Goal: Obtain resource: Download file/media

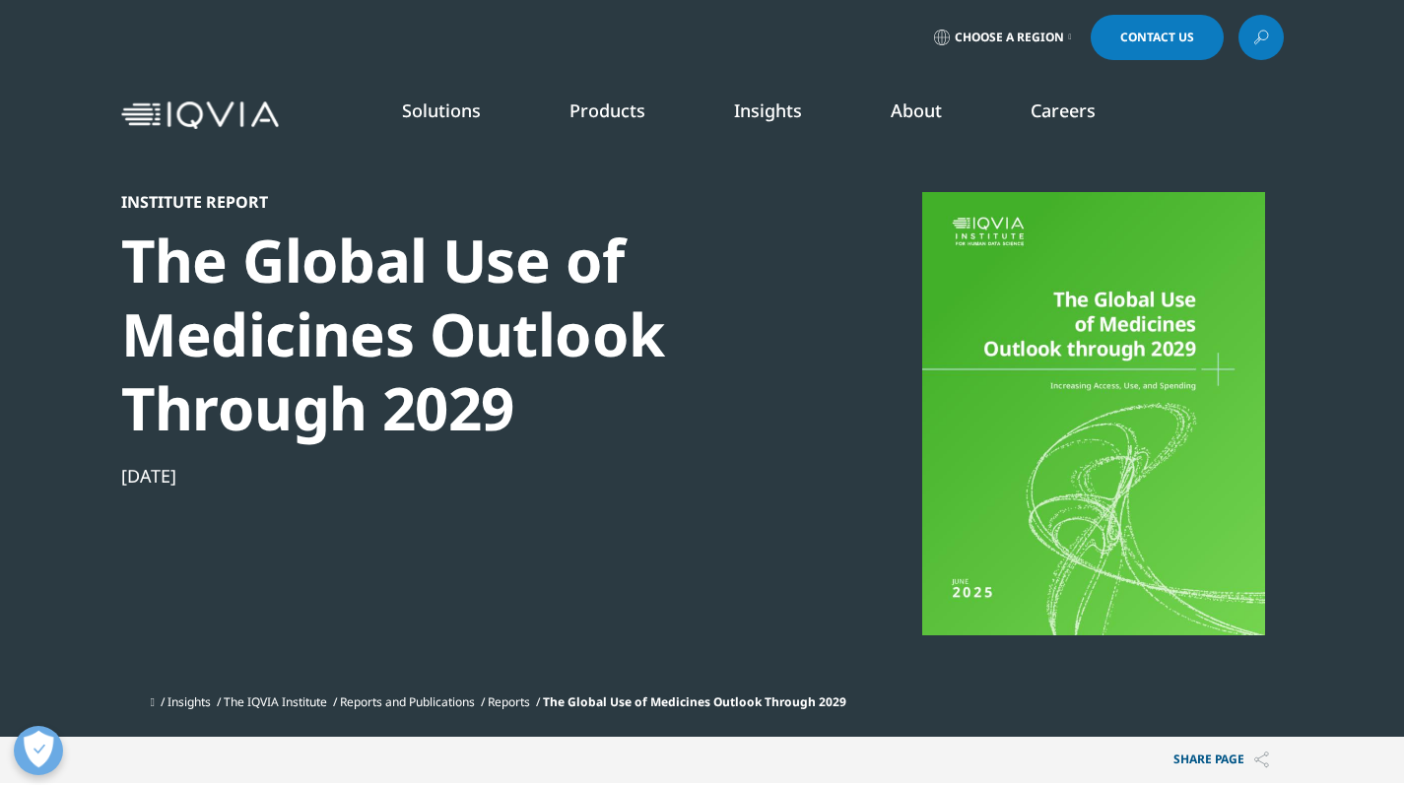
click at [1036, 409] on div at bounding box center [1094, 413] width 380 height 443
drag, startPoint x: 1036, startPoint y: 409, endPoint x: 980, endPoint y: 386, distance: 60.6
click at [980, 386] on div at bounding box center [1094, 413] width 380 height 443
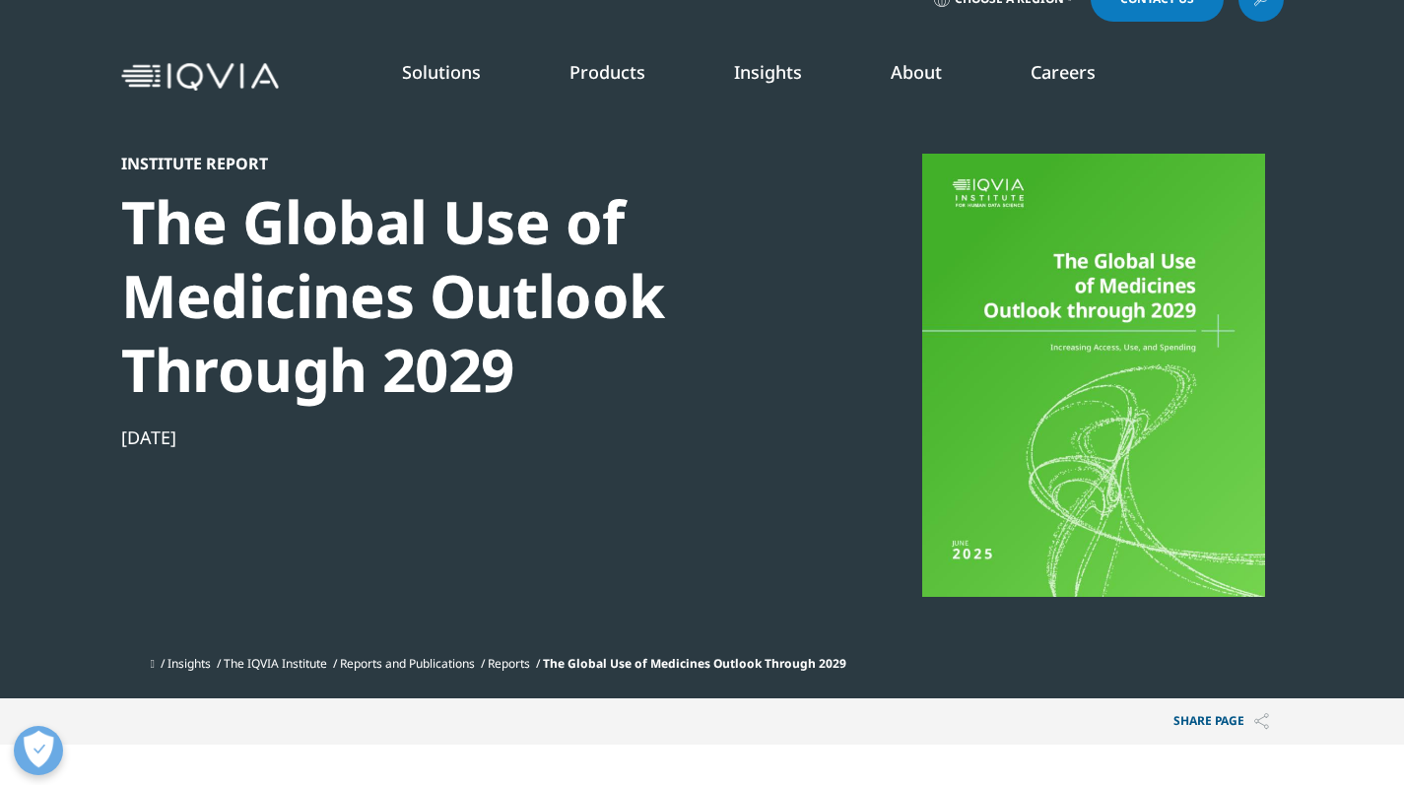
scroll to position [45, 0]
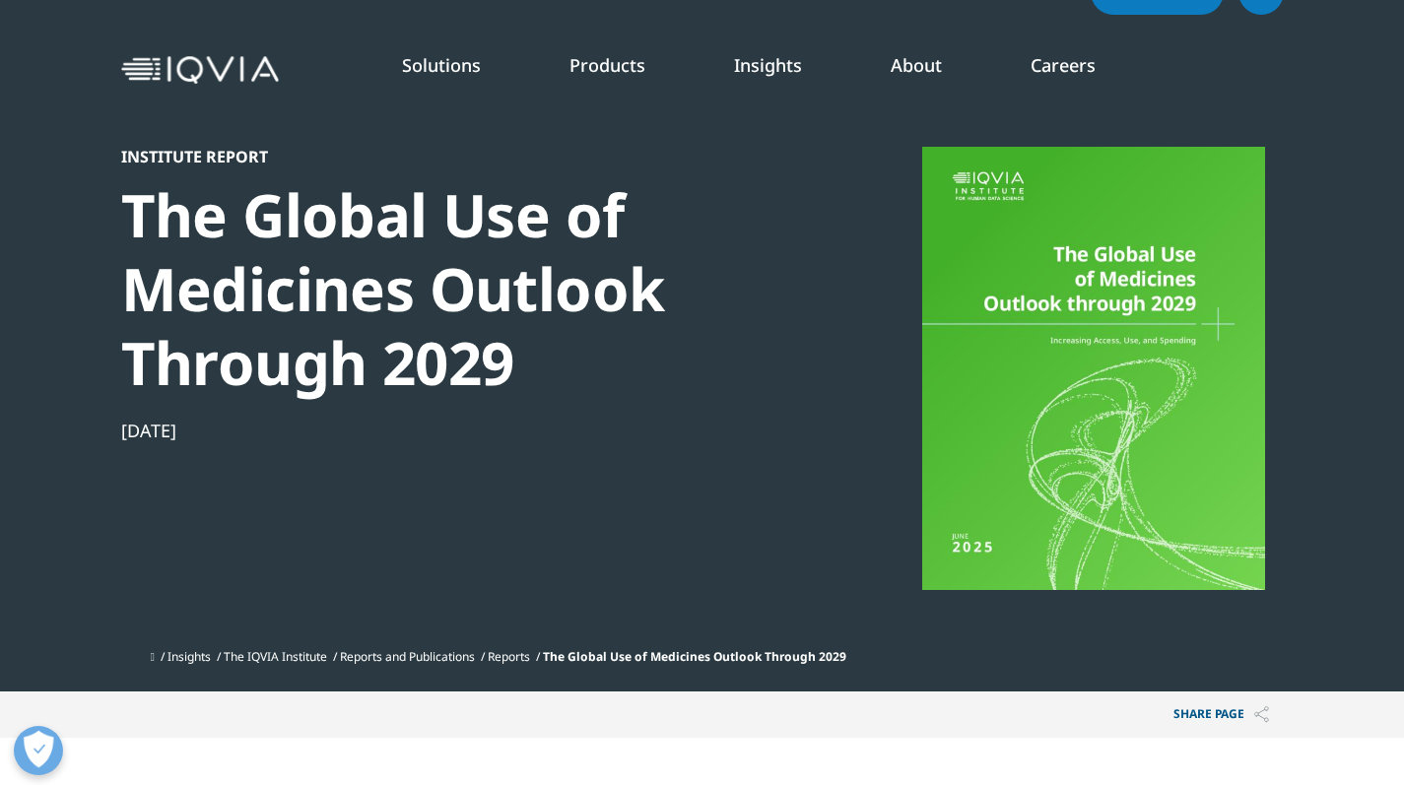
click at [610, 657] on span "The Global Use of Medicines Outlook Through 2029" at bounding box center [695, 656] width 304 height 17
click at [582, 657] on span "The Global Use of Medicines Outlook Through 2029" at bounding box center [695, 656] width 304 height 17
click at [530, 657] on link "Reports" at bounding box center [509, 656] width 42 height 17
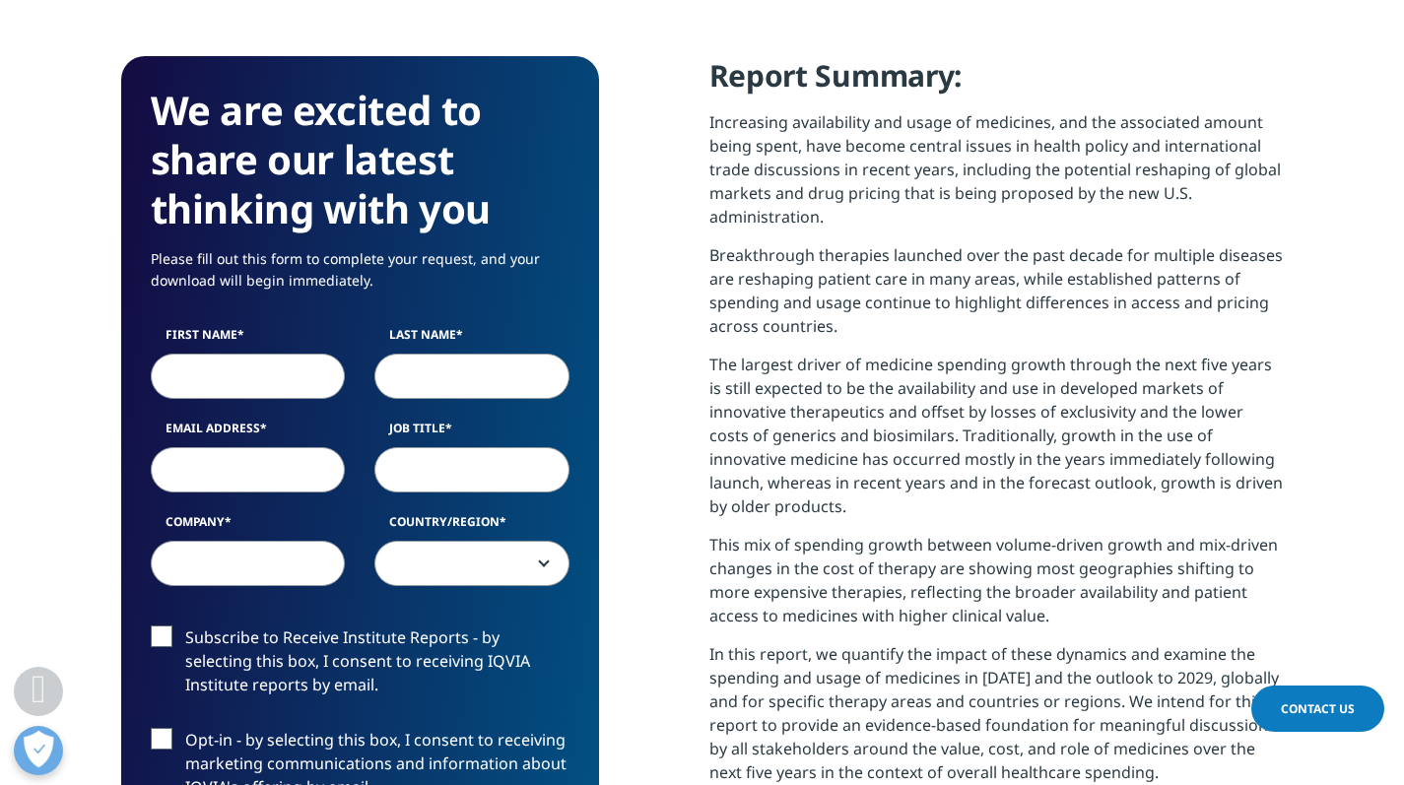
scroll to position [822, 0]
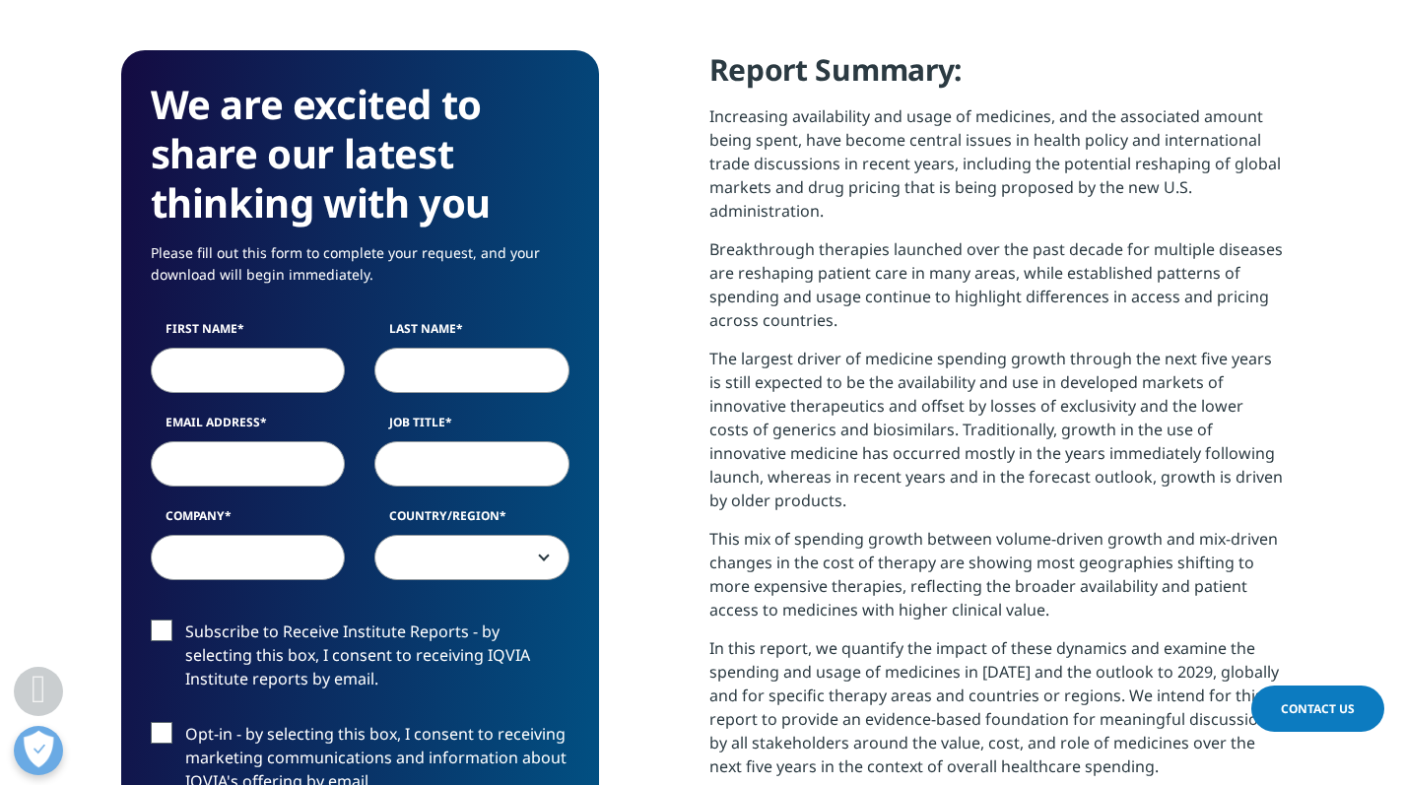
click at [266, 374] on input "First Name" at bounding box center [248, 369] width 195 height 45
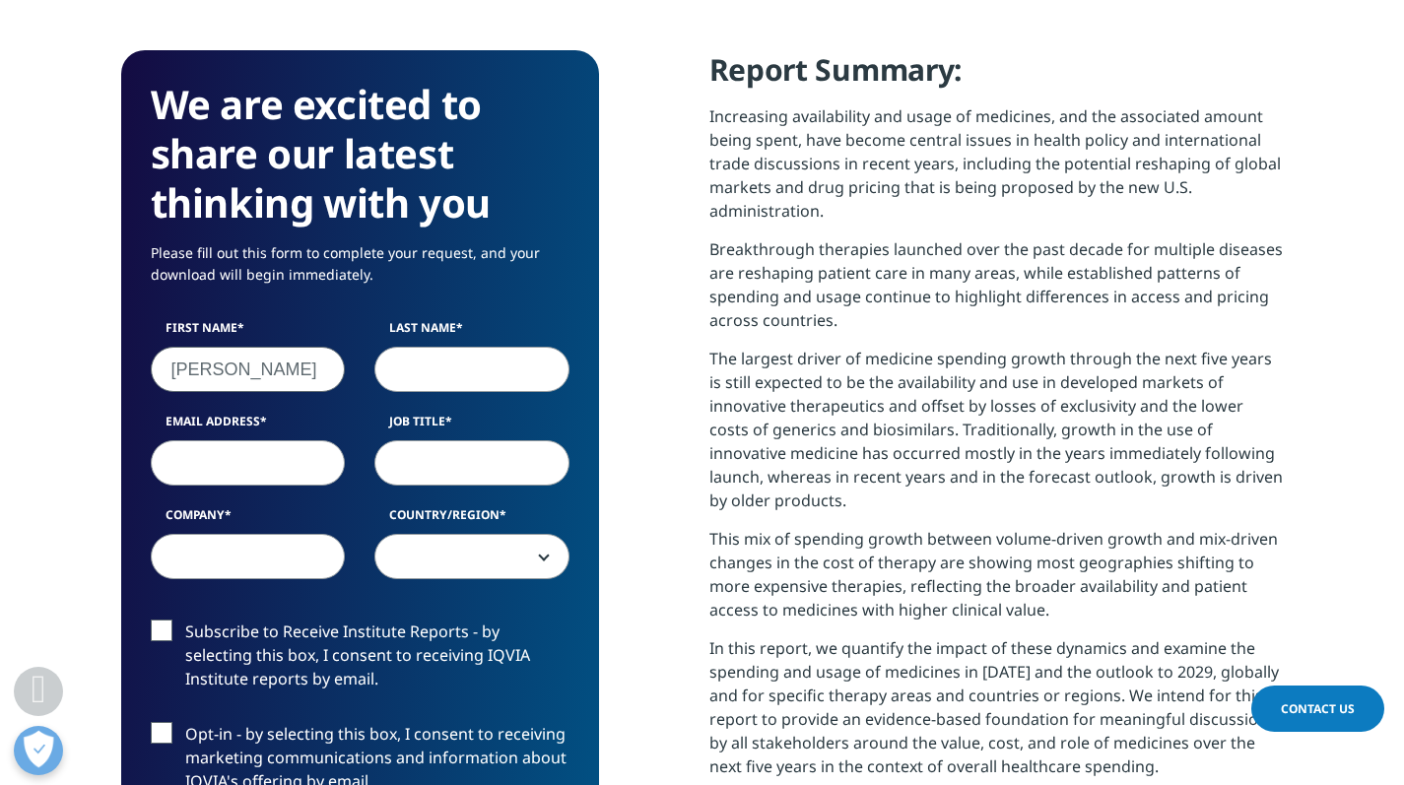
type input "WENDY"
click at [461, 374] on input "Last Name" at bounding box center [471, 369] width 195 height 45
type input "HUANG"
click at [314, 460] on input "Email Address" at bounding box center [248, 462] width 195 height 45
type input "WENDY.HUANG@AJPHARM.COM"
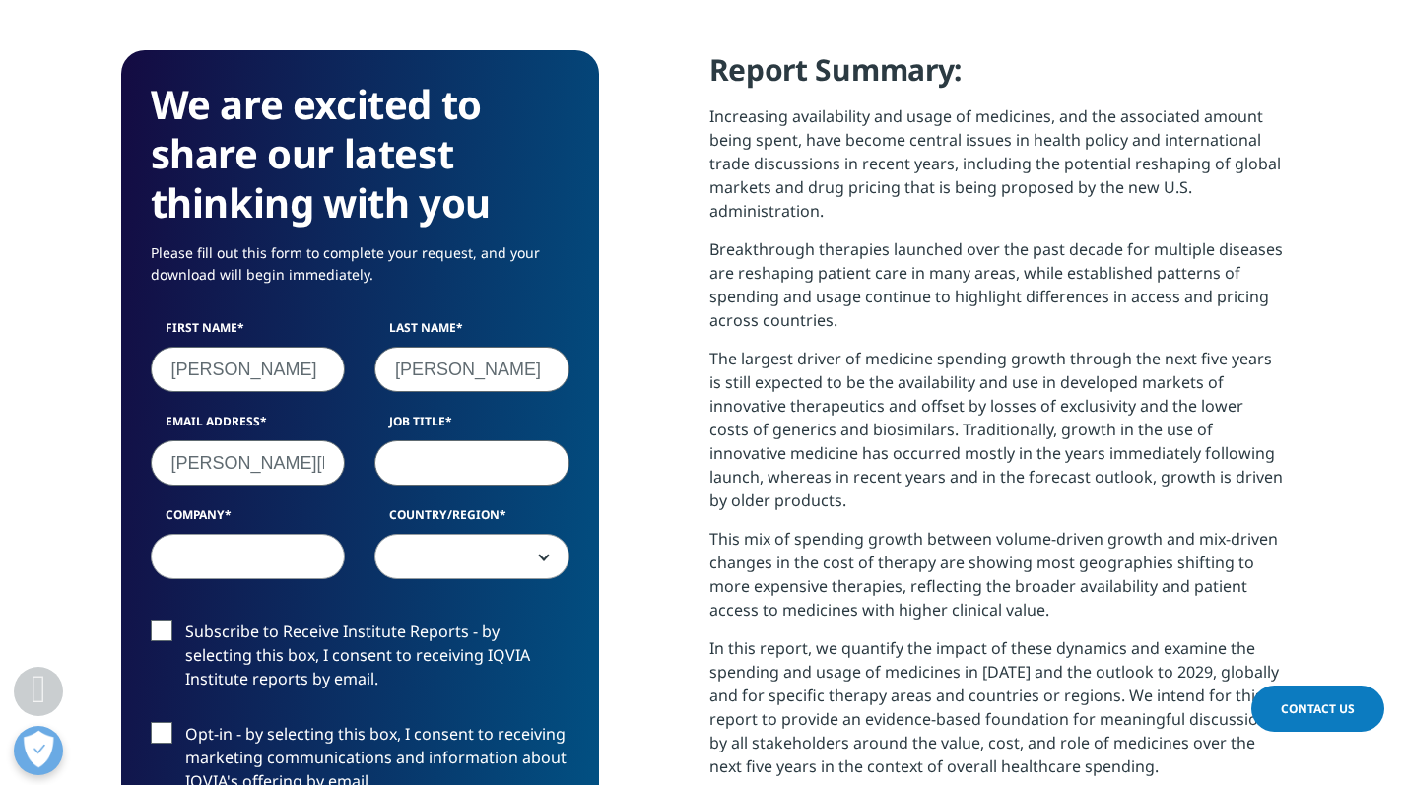
click at [446, 455] on input "Job Title" at bounding box center [471, 462] width 195 height 45
type input "CEO"
click at [300, 556] on input "Company" at bounding box center [248, 556] width 195 height 45
type input "ANNJI PHARMACEUTICAL CO"
click at [457, 565] on span at bounding box center [471, 557] width 193 height 45
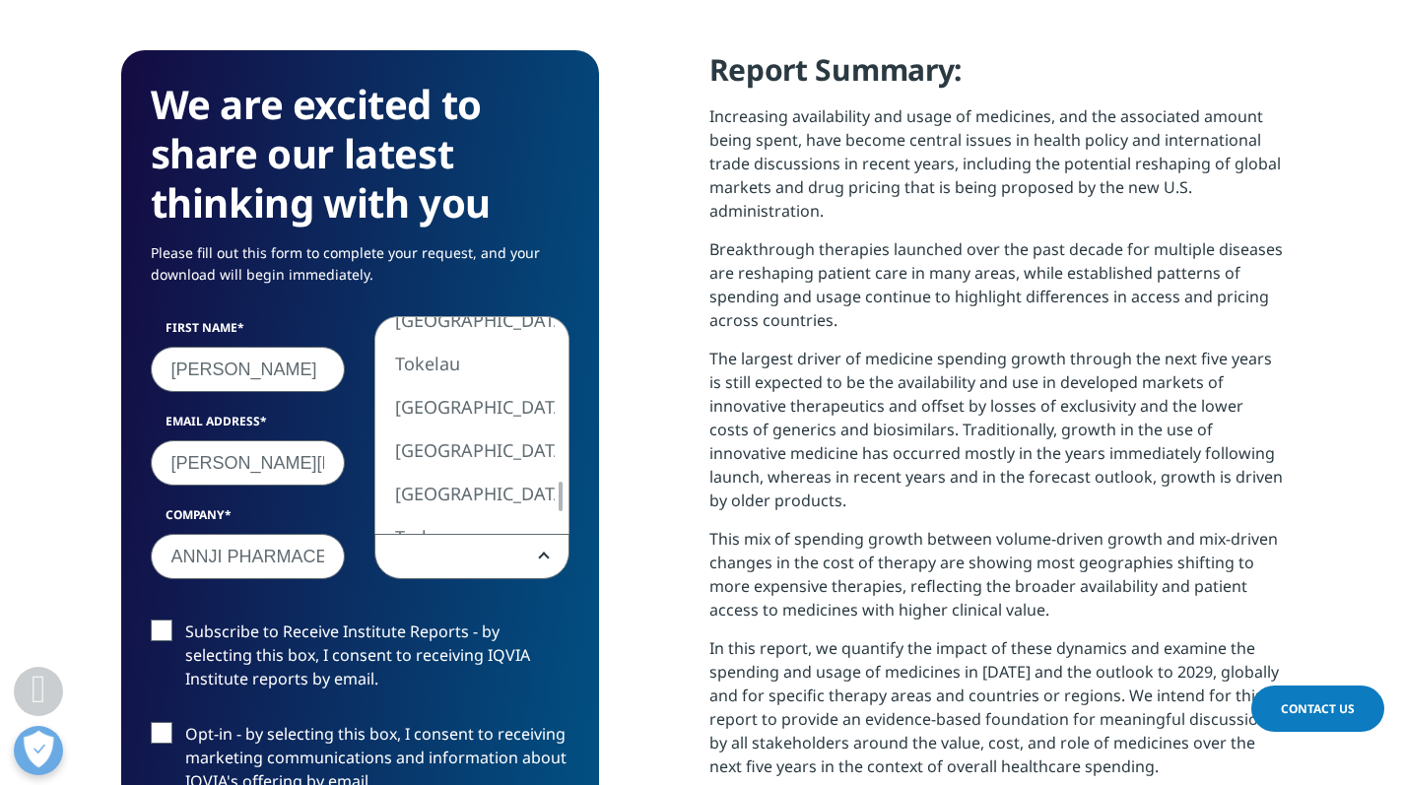
select select "[GEOGRAPHIC_DATA]"
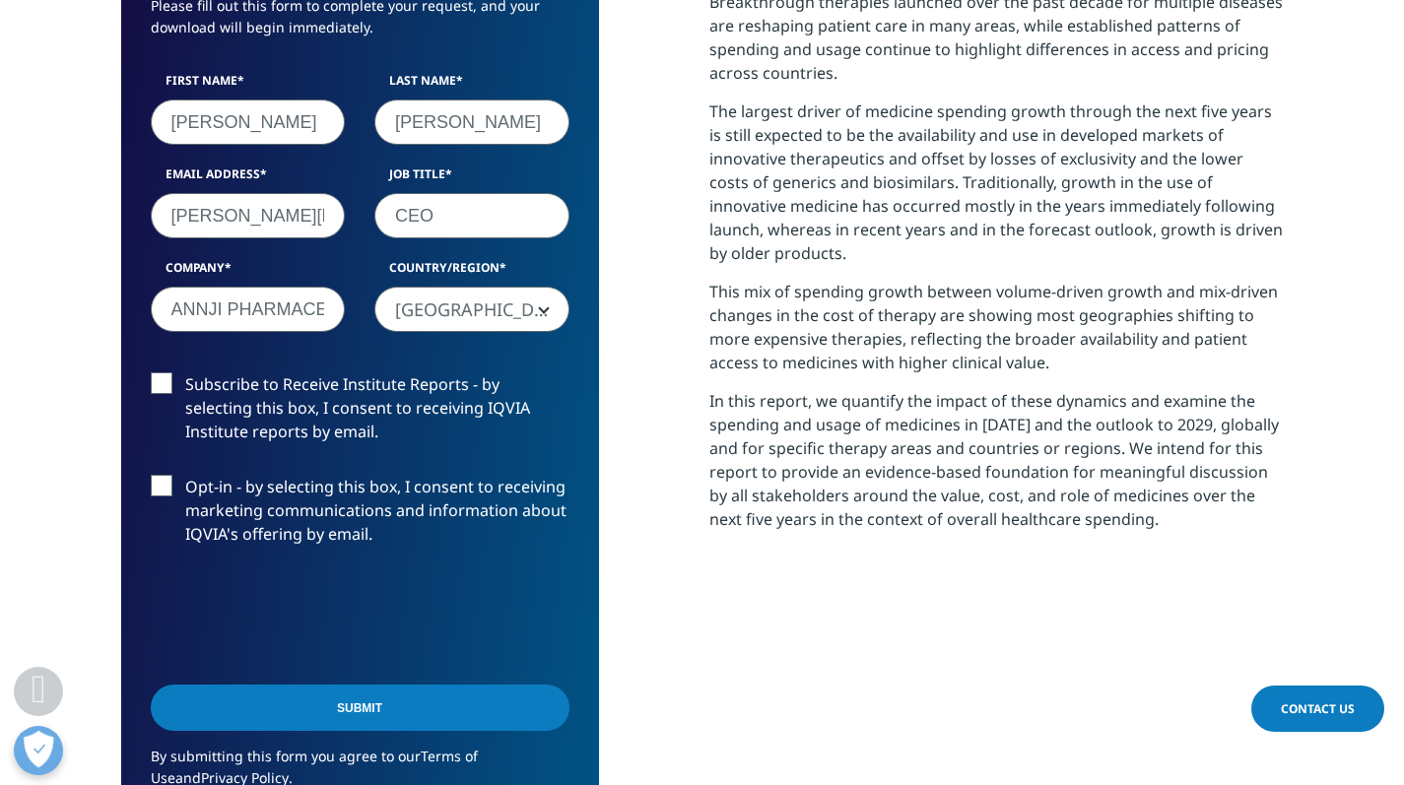
scroll to position [1073, 0]
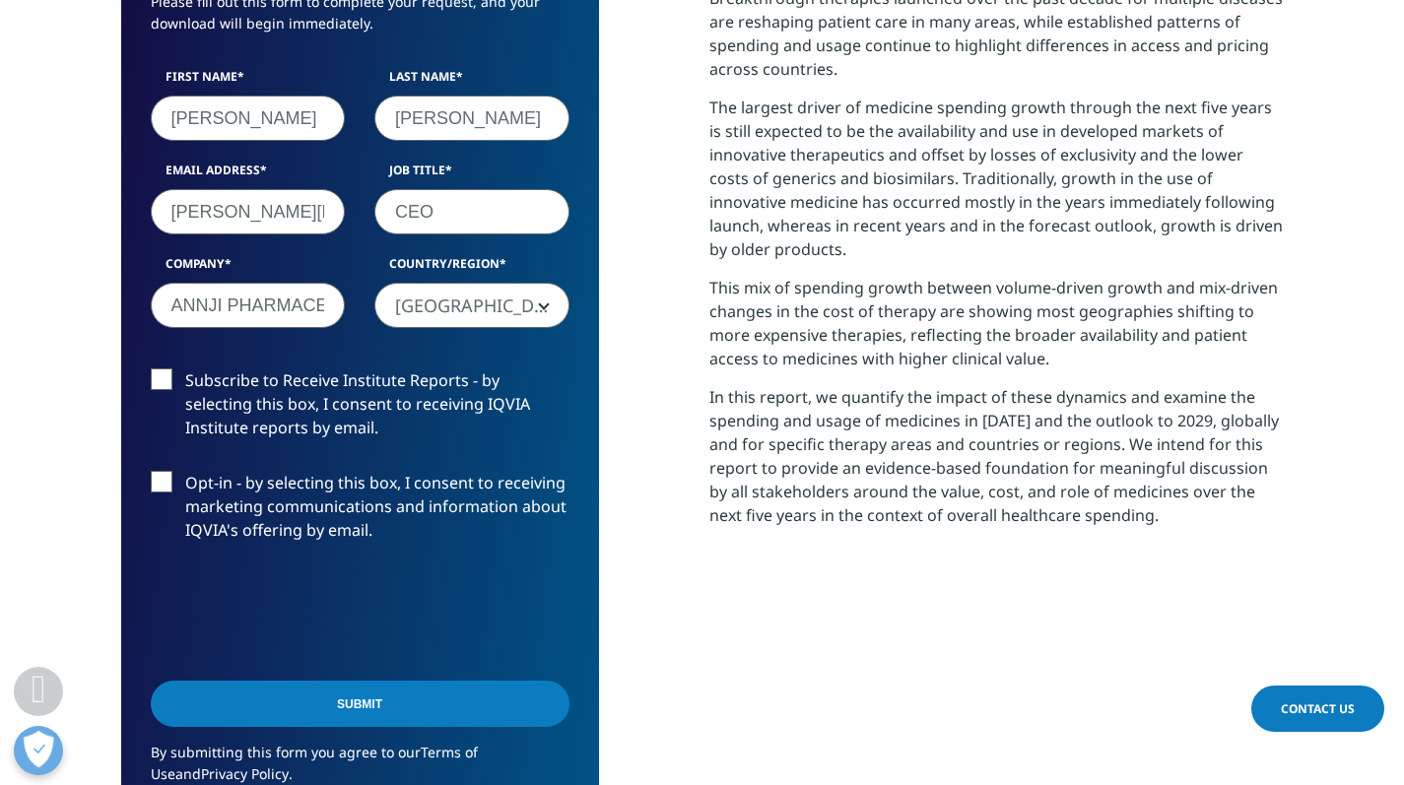
click at [371, 698] on input "Submit" at bounding box center [360, 704] width 419 height 46
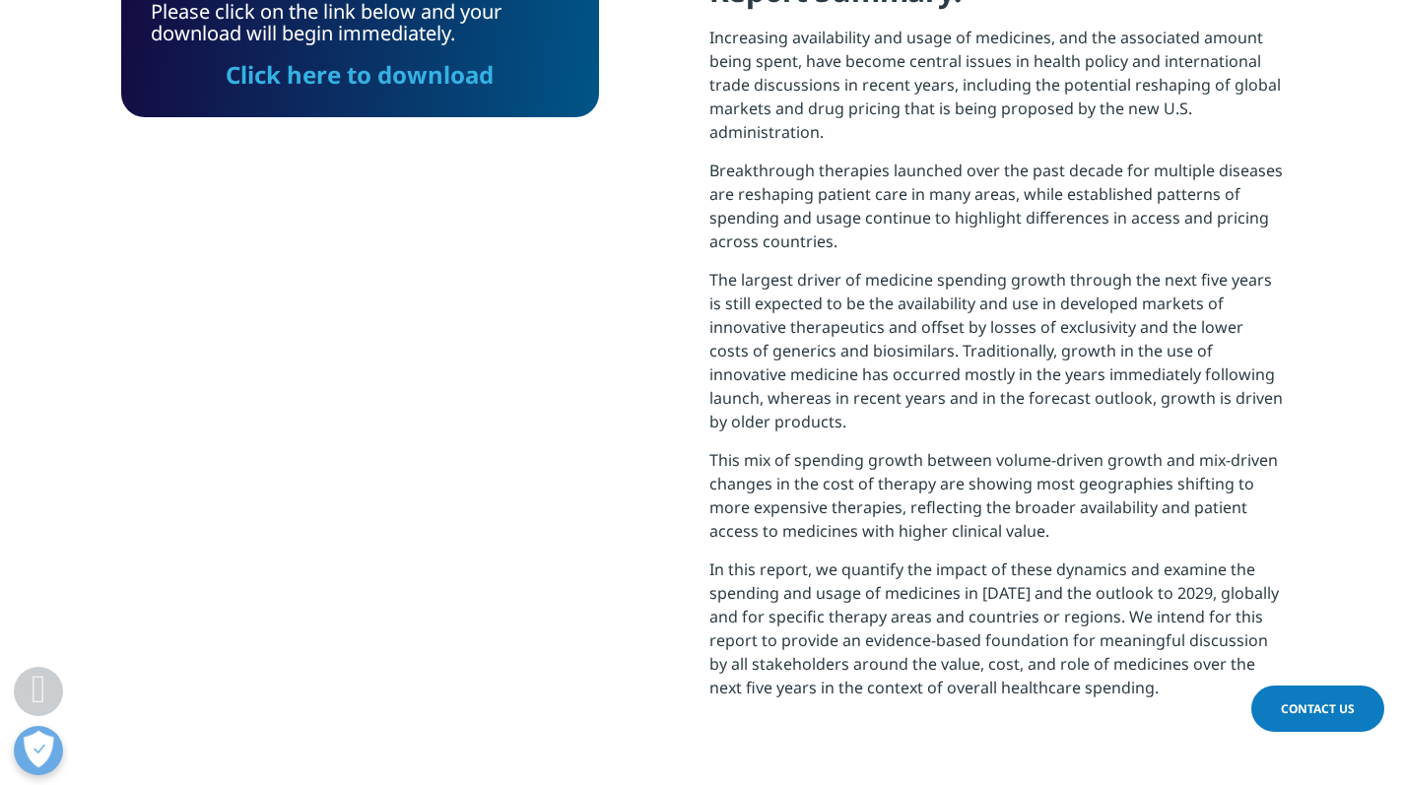
scroll to position [792, 1163]
